Goal: Find specific page/section: Find specific page/section

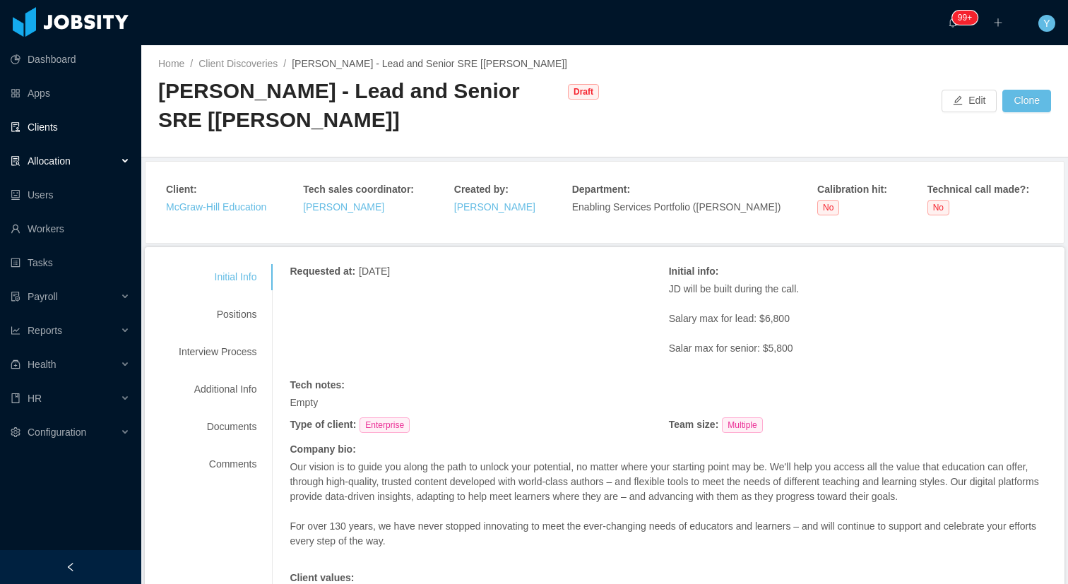
click at [81, 132] on link "Clients" at bounding box center [70, 127] width 119 height 28
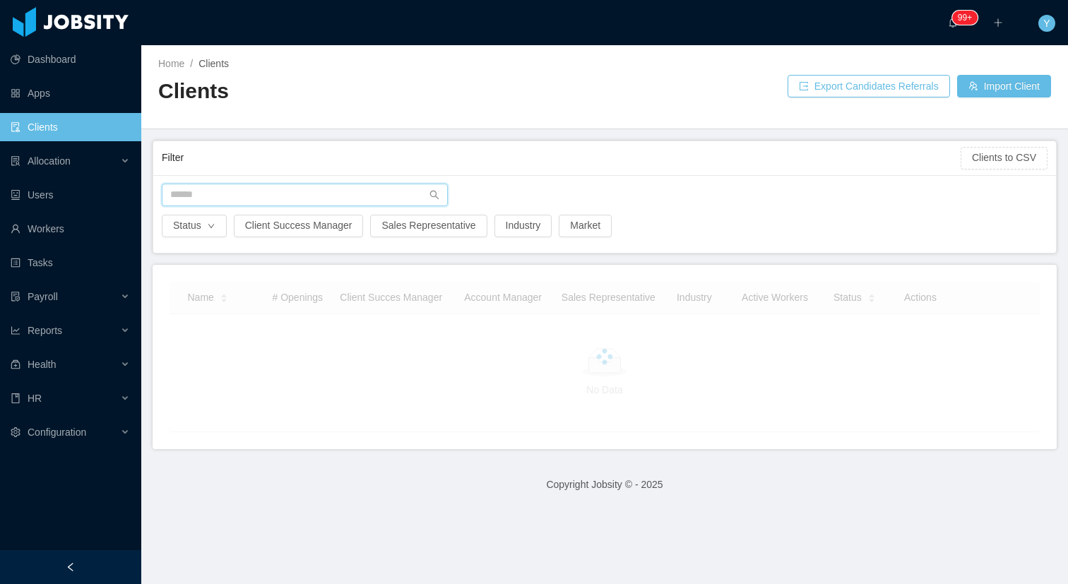
click at [199, 187] on input "text" at bounding box center [305, 195] width 286 height 23
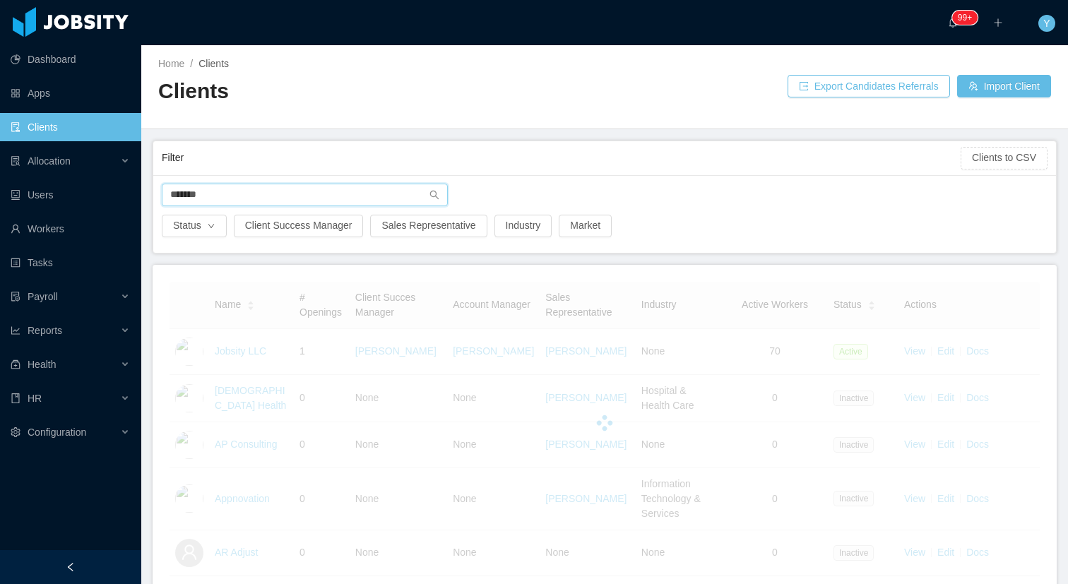
type input "********"
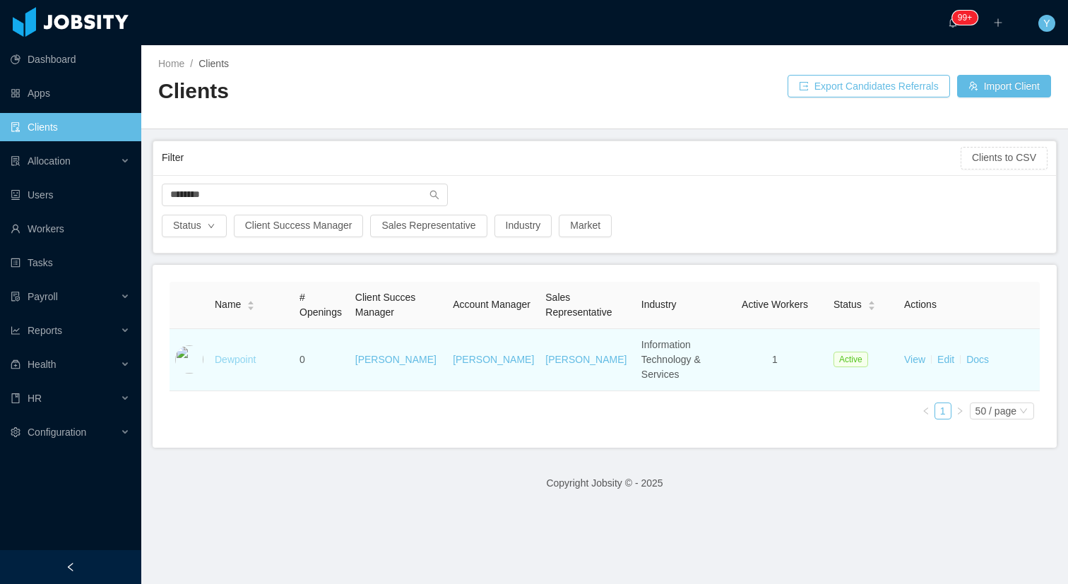
click at [220, 354] on link "Dewpoint" at bounding box center [235, 359] width 41 height 11
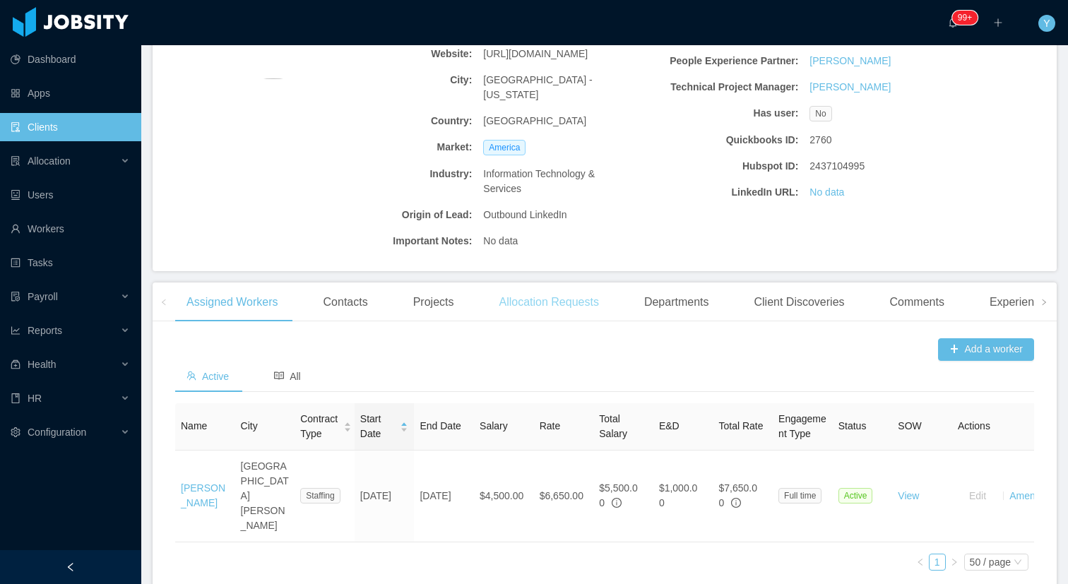
scroll to position [242, 0]
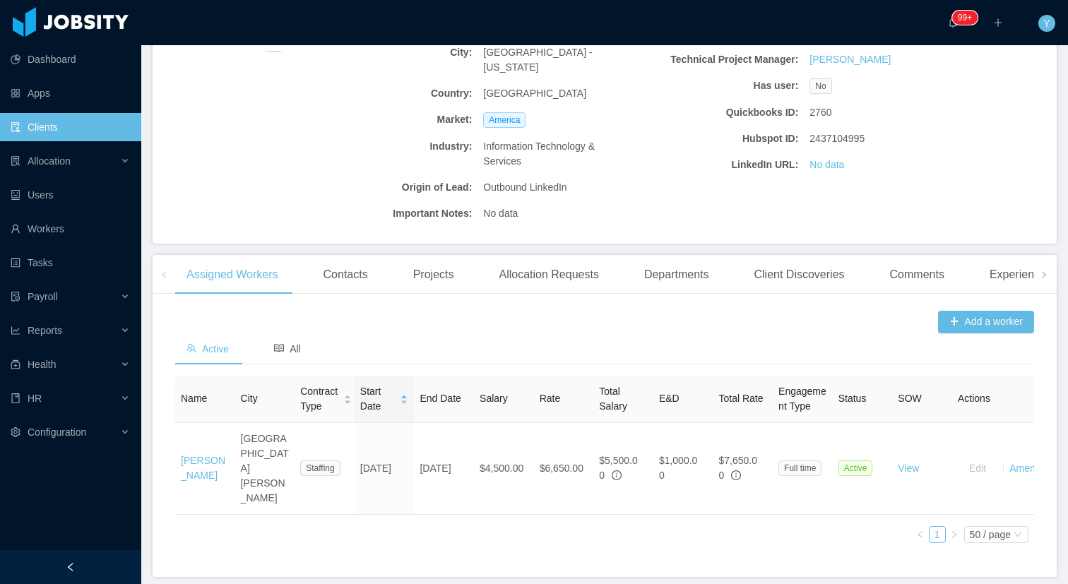
click at [86, 131] on link "Clients" at bounding box center [70, 127] width 119 height 28
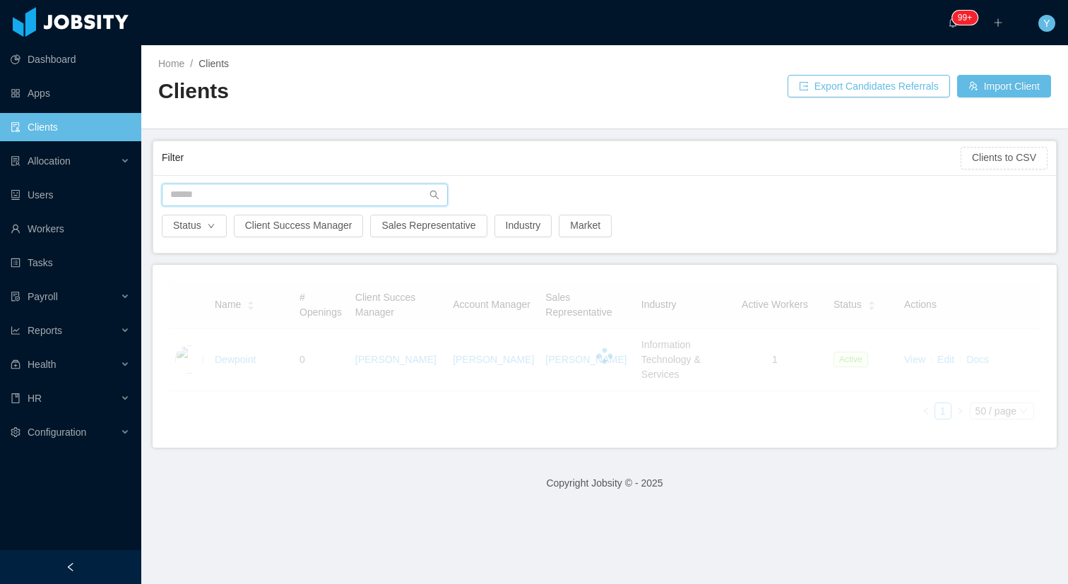
click at [273, 200] on input "text" at bounding box center [305, 195] width 286 height 23
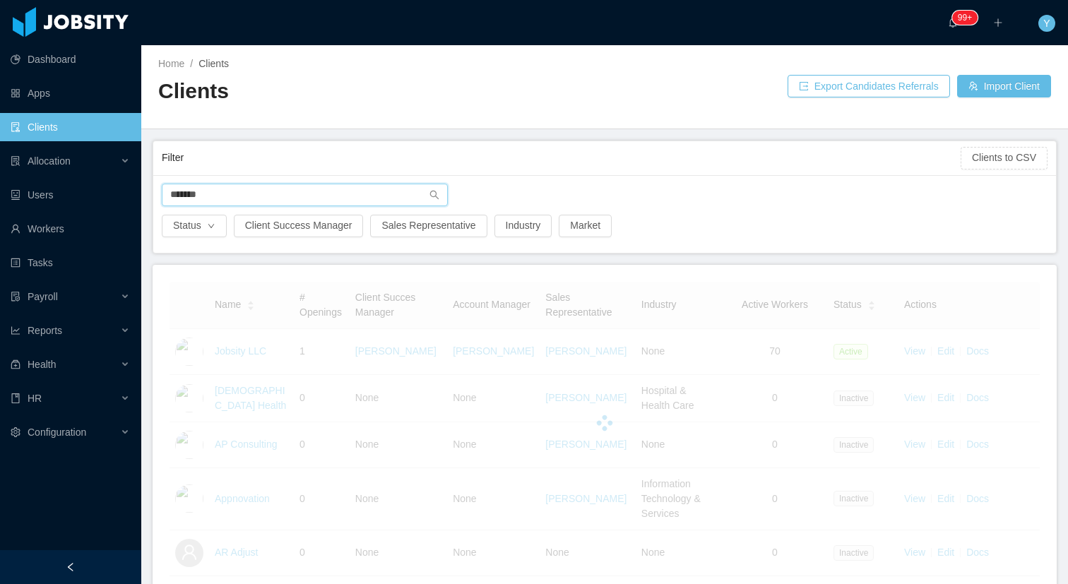
type input "********"
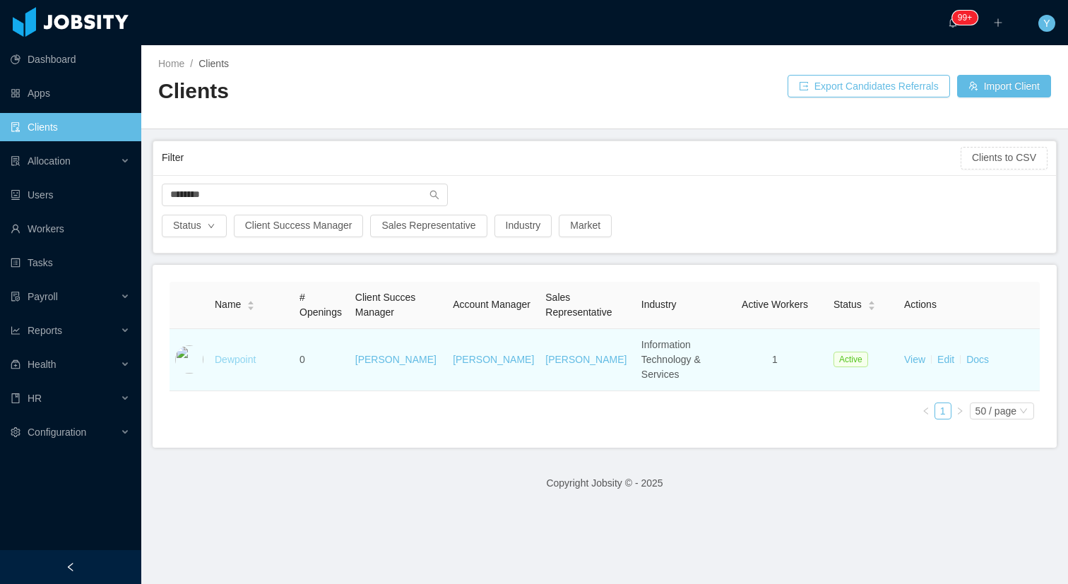
click at [237, 354] on link "Dewpoint" at bounding box center [235, 359] width 41 height 11
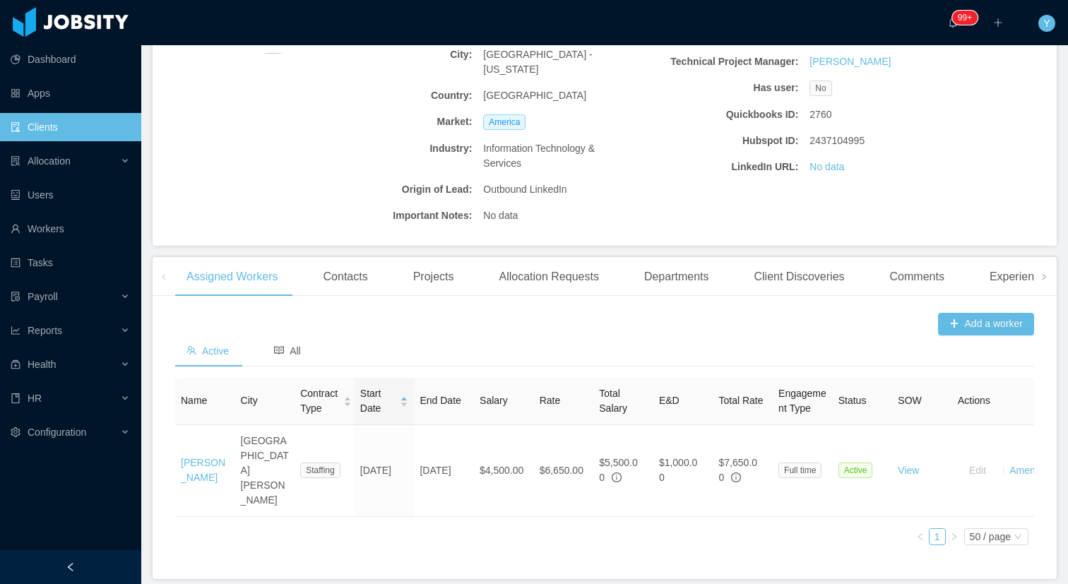
scroll to position [242, 0]
drag, startPoint x: 218, startPoint y: 449, endPoint x: 174, endPoint y: 416, distance: 55.0
click at [174, 416] on div "Add a worker Active All Name City Contract Type Start Date End Date Salary Rate…" at bounding box center [605, 441] width 904 height 272
drag, startPoint x: 225, startPoint y: 448, endPoint x: 213, endPoint y: 484, distance: 38.2
click at [213, 484] on div "Name City Contract Type Start Date End Date Salary Rate Total Salary E&D Total …" at bounding box center [604, 465] width 859 height 179
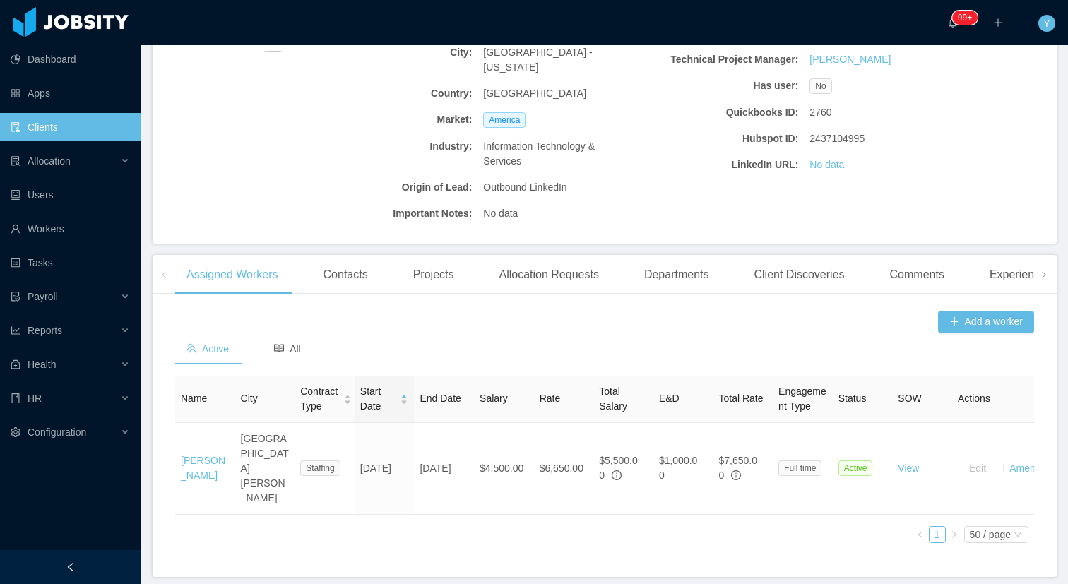
click at [216, 473] on div "Name City Contract Type Start Date End Date Salary Rate Total Salary E&D Total …" at bounding box center [604, 465] width 859 height 179
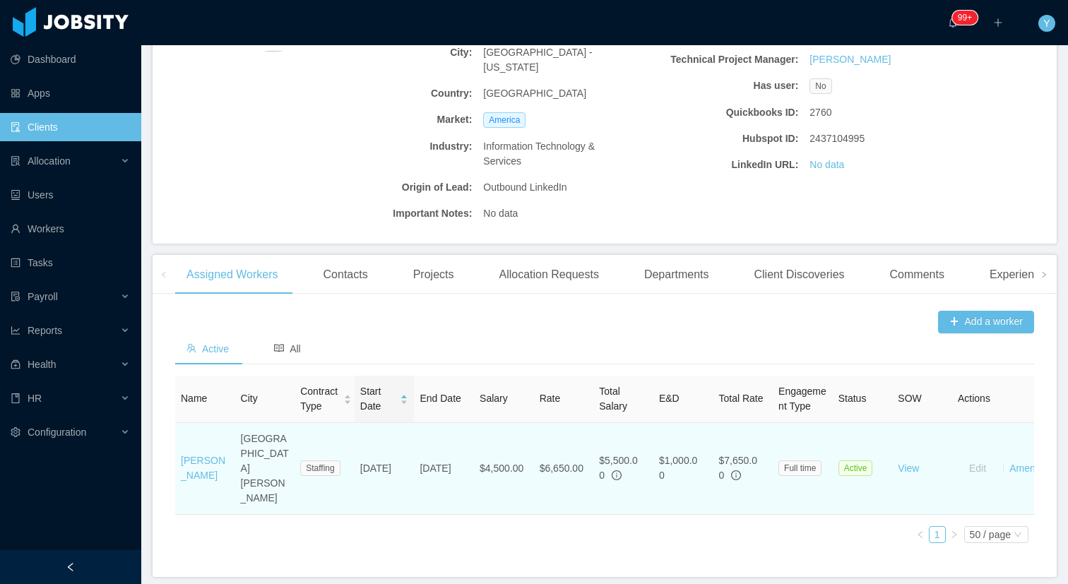
drag, startPoint x: 216, startPoint y: 449, endPoint x: 178, endPoint y: 414, distance: 52.0
click at [178, 423] on td "[PERSON_NAME]" at bounding box center [205, 469] width 60 height 92
copy link "[PERSON_NAME]"
